Goal: Task Accomplishment & Management: Complete application form

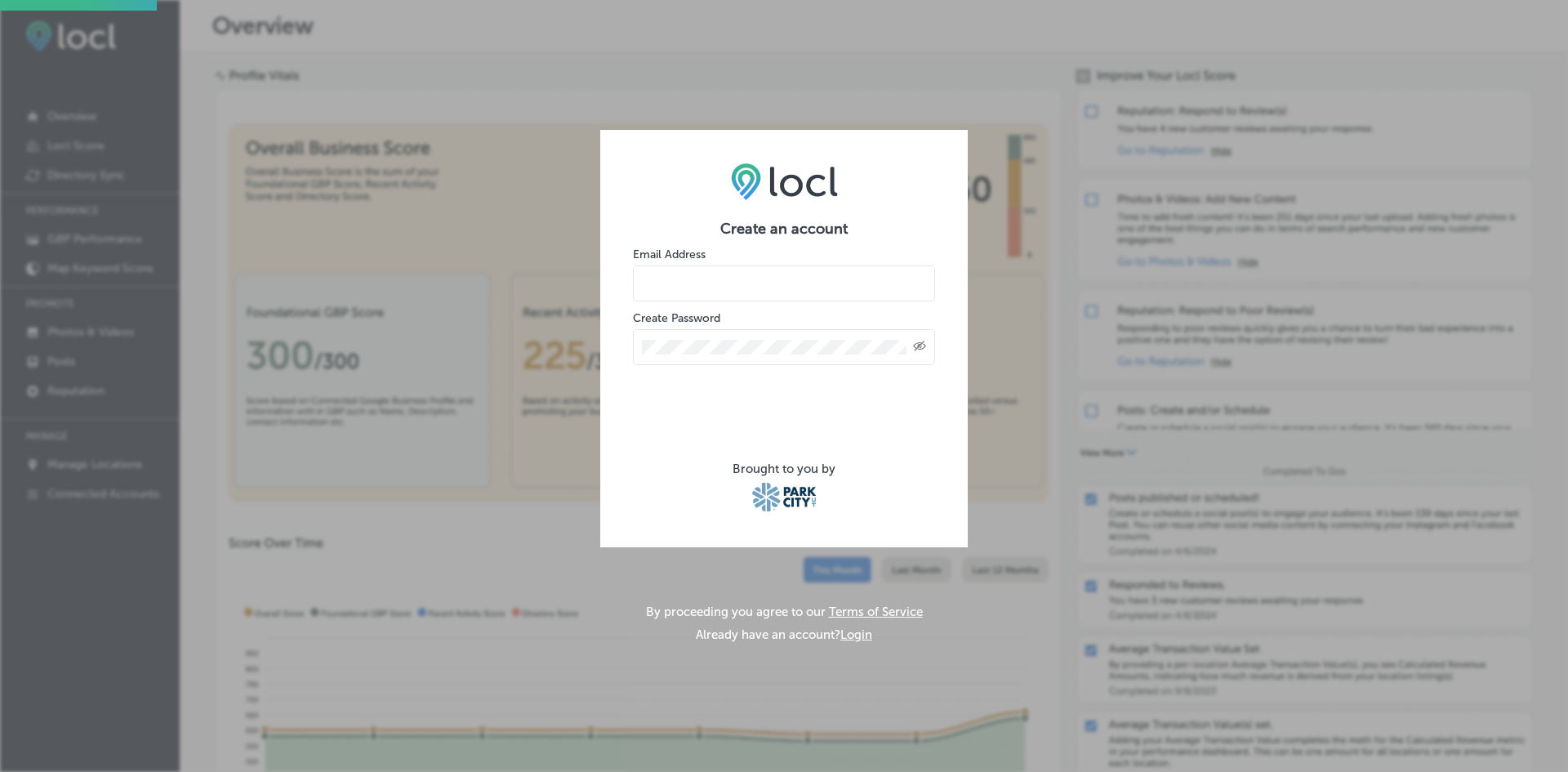
click at [944, 102] on div "Create an account Email Address Create Password Created with Sketch. Brought to…" at bounding box center [784, 386] width 1568 height 772
click at [688, 290] on input "email" at bounding box center [784, 284] width 302 height 36
type input "[PERSON_NAME][EMAIL_ADDRESS][DOMAIN_NAME]"
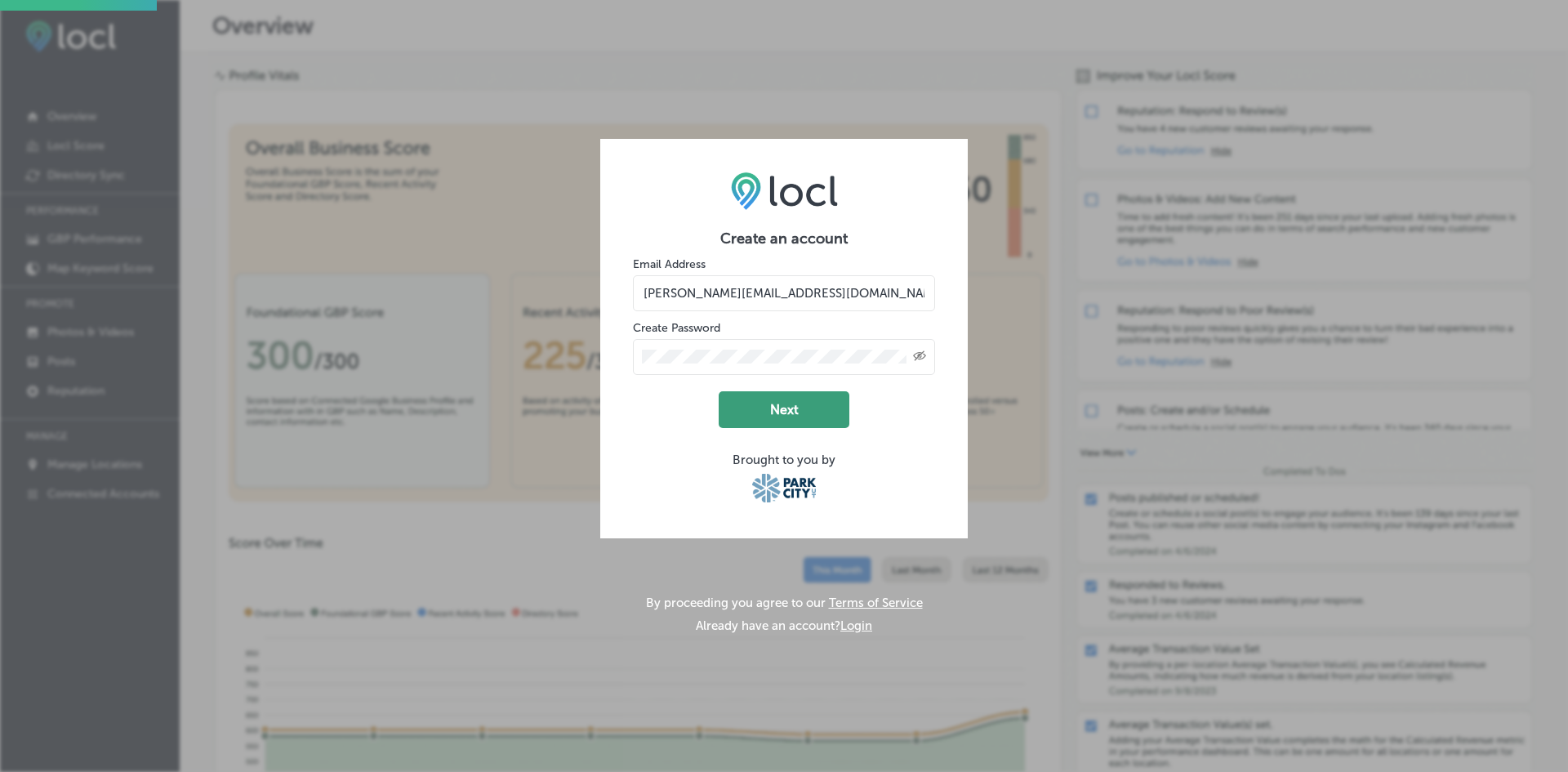
click at [780, 407] on button "Next" at bounding box center [784, 409] width 131 height 36
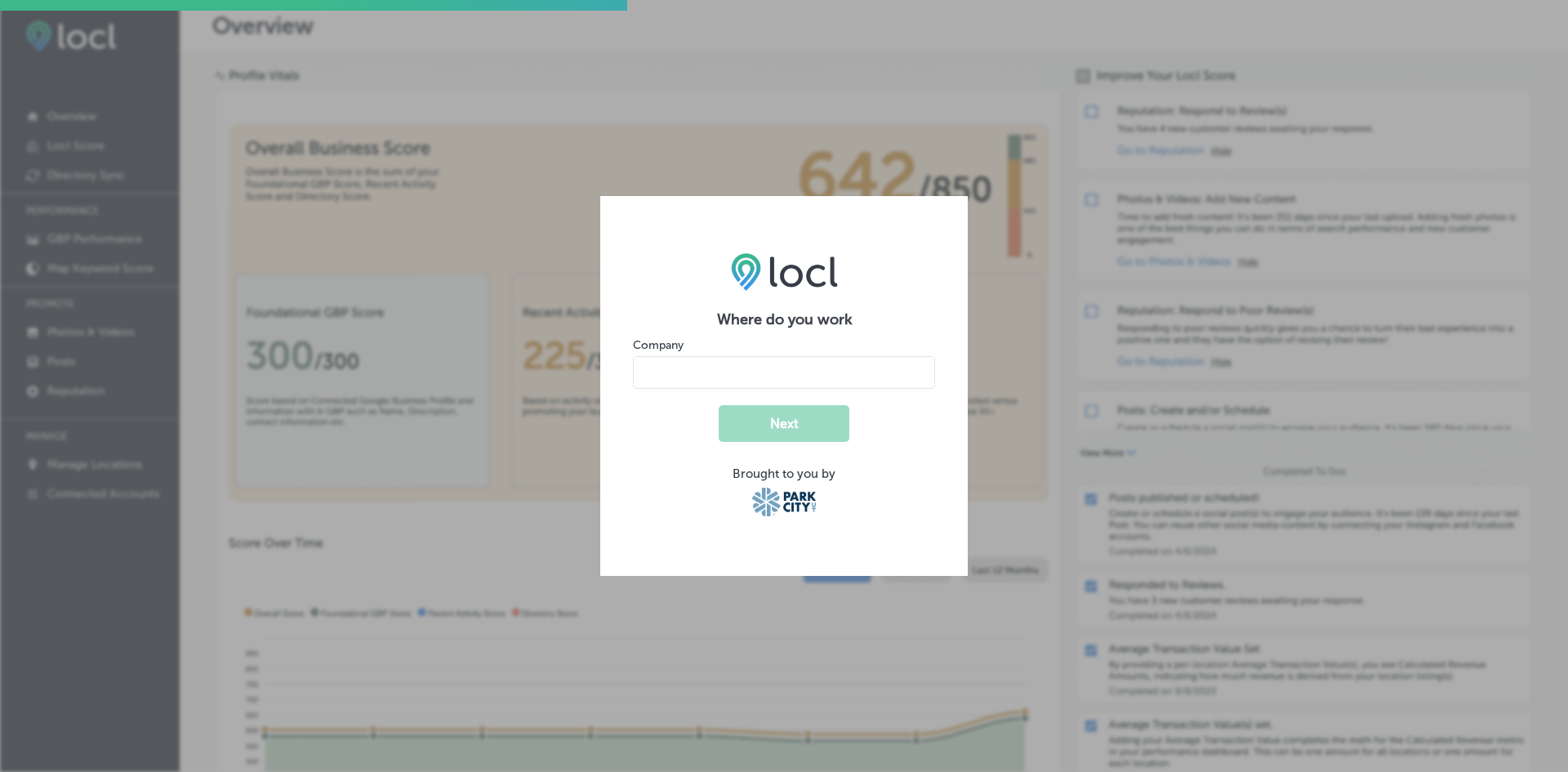
click at [726, 380] on input "name" at bounding box center [784, 372] width 302 height 32
type input "City Lifestyle"
click at [751, 419] on button "Next" at bounding box center [784, 423] width 131 height 36
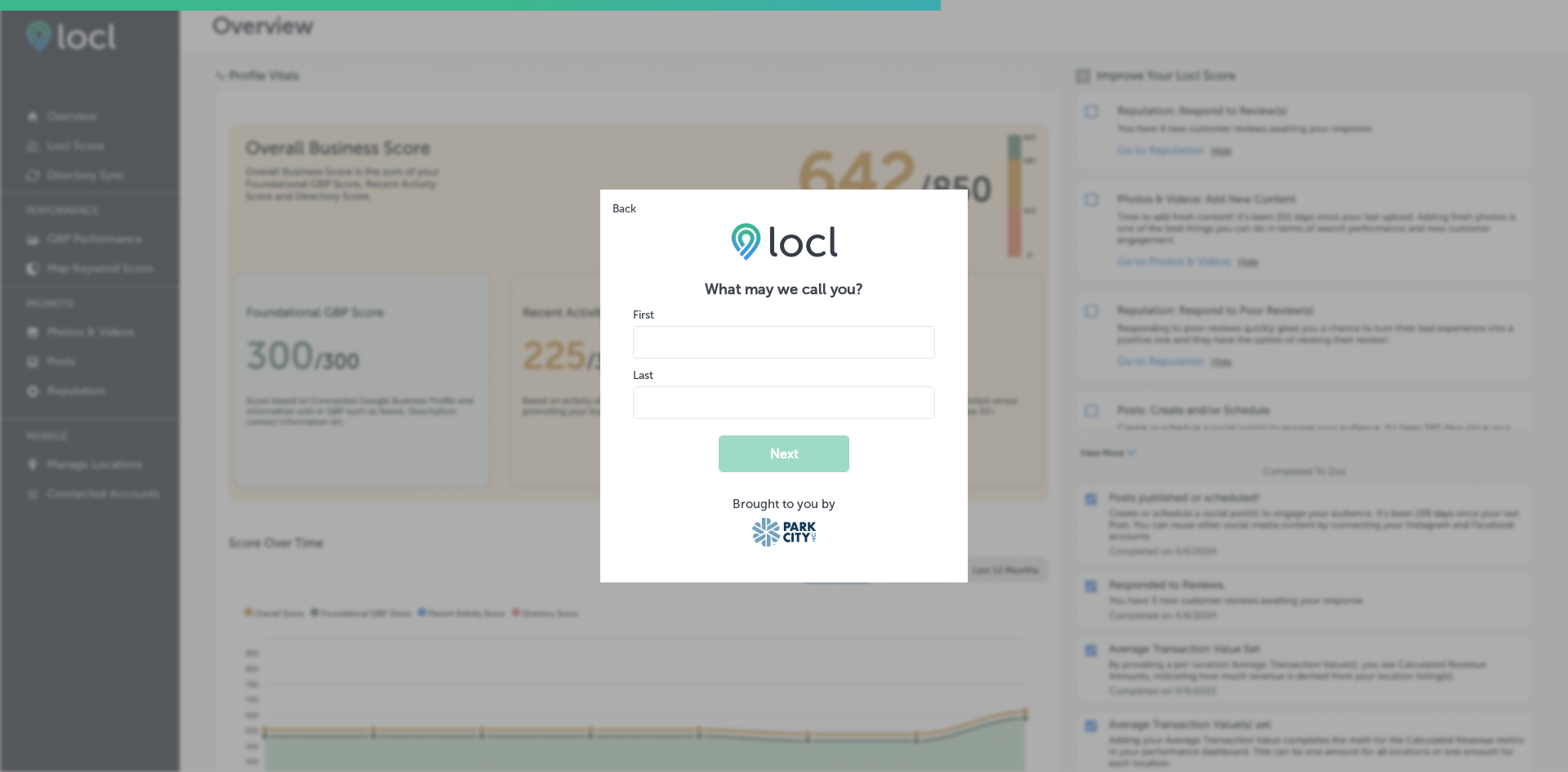
click at [669, 345] on input "name" at bounding box center [784, 342] width 302 height 32
type input "[PERSON_NAME]"
click at [661, 416] on input "name" at bounding box center [784, 402] width 302 height 32
type input "Gewalt"
click at [794, 459] on button "Next" at bounding box center [784, 453] width 131 height 36
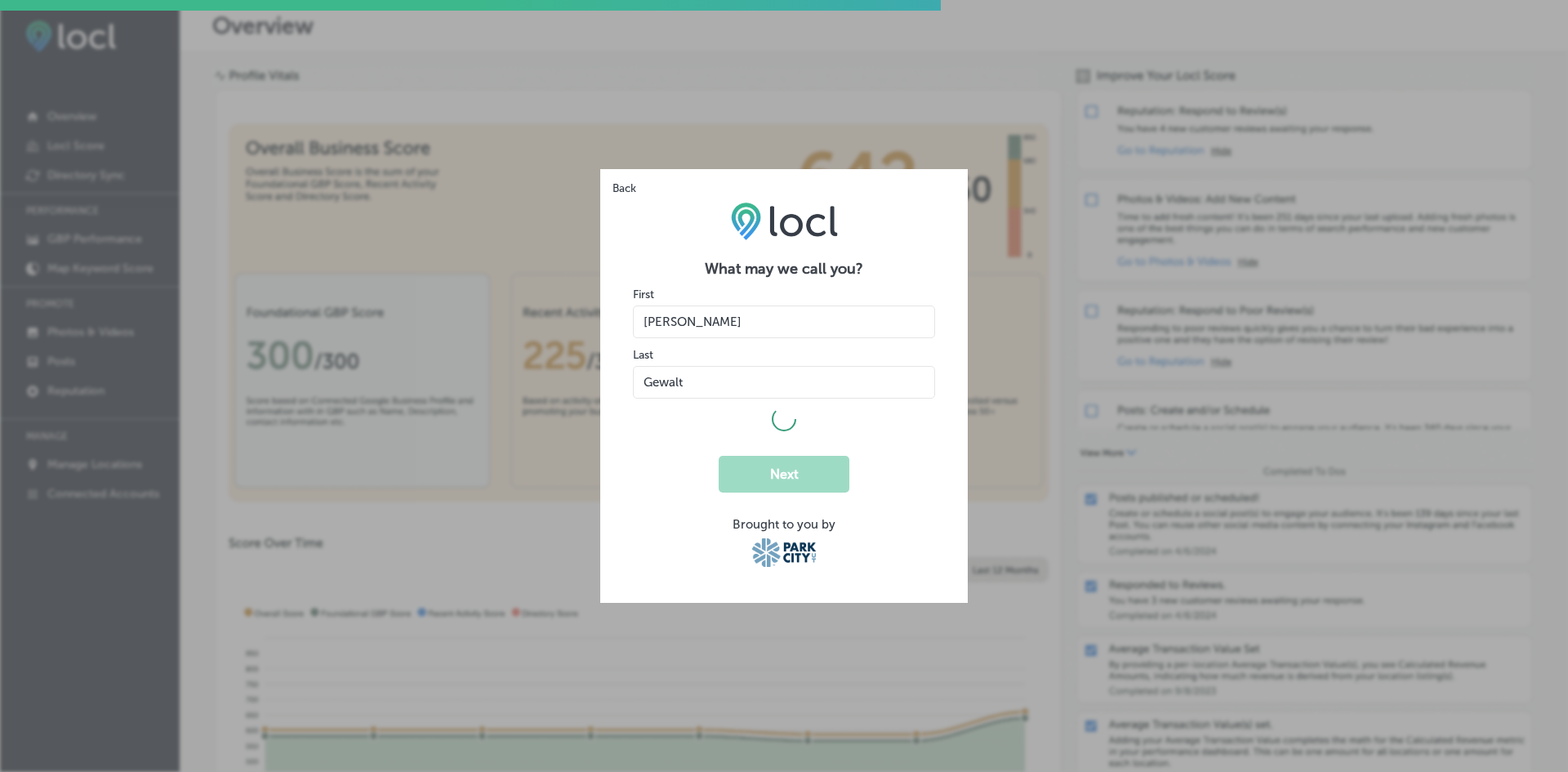
select select "US"
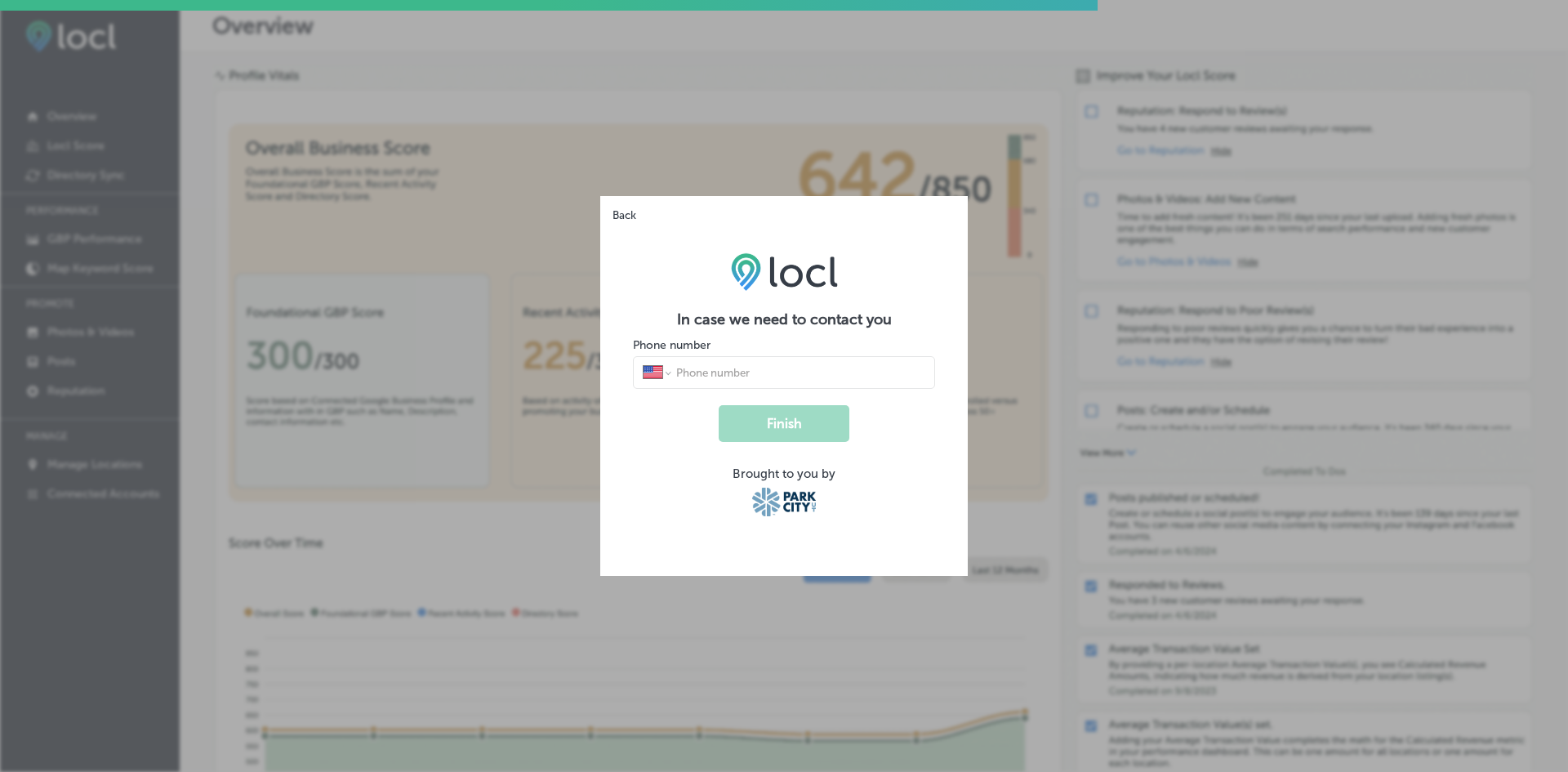
click at [698, 371] on input "tel" at bounding box center [799, 372] width 251 height 15
type input "[PHONE_NUMBER]"
click at [751, 425] on button "Finish" at bounding box center [784, 423] width 131 height 36
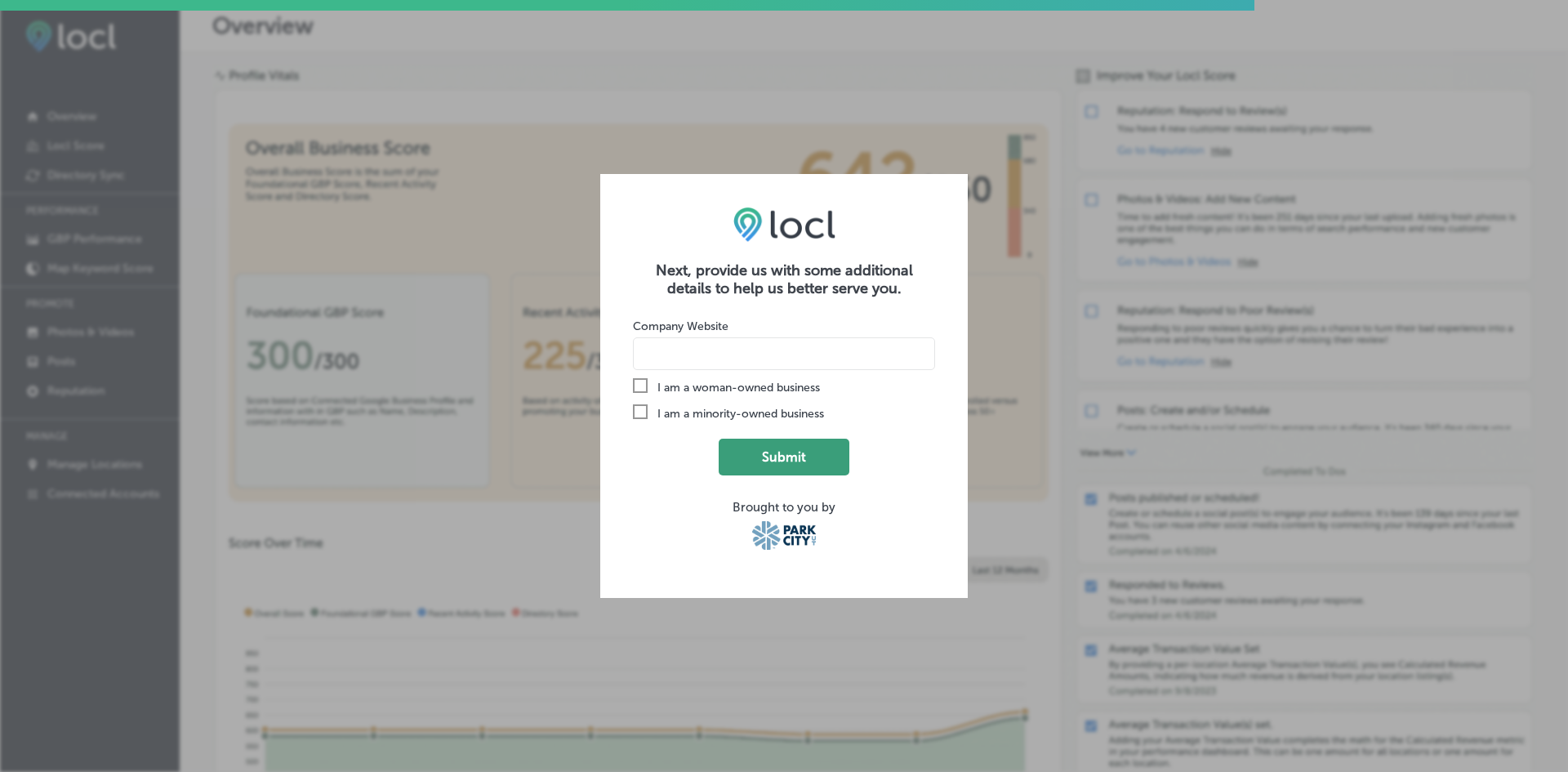
click at [783, 465] on button "Submit" at bounding box center [784, 457] width 131 height 36
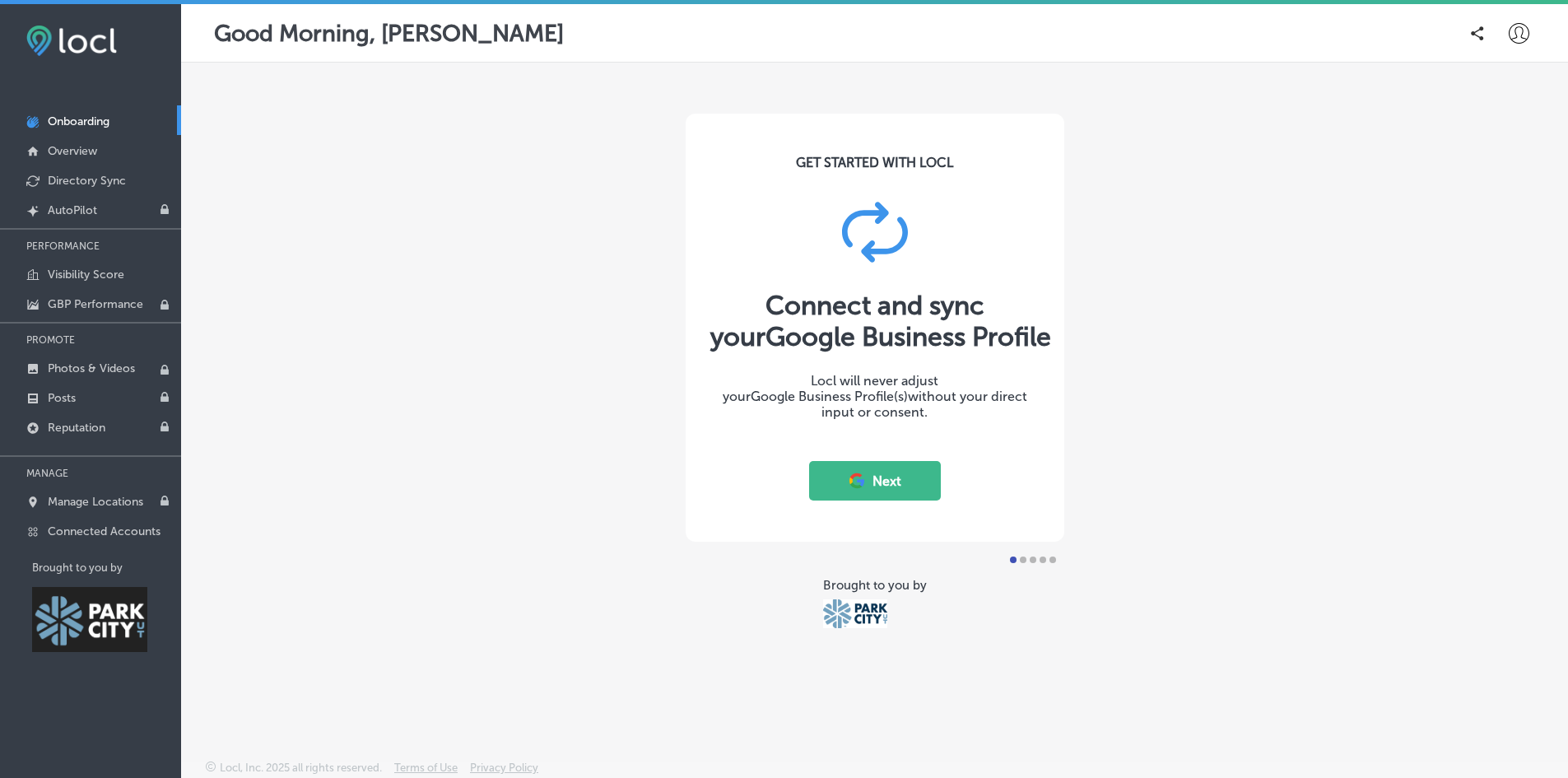
click at [884, 480] on button "Next" at bounding box center [875, 481] width 132 height 40
click at [883, 487] on button "Next" at bounding box center [875, 481] width 132 height 40
click at [843, 481] on button "Next" at bounding box center [875, 481] width 132 height 40
